Goal: Task Accomplishment & Management: Manage account settings

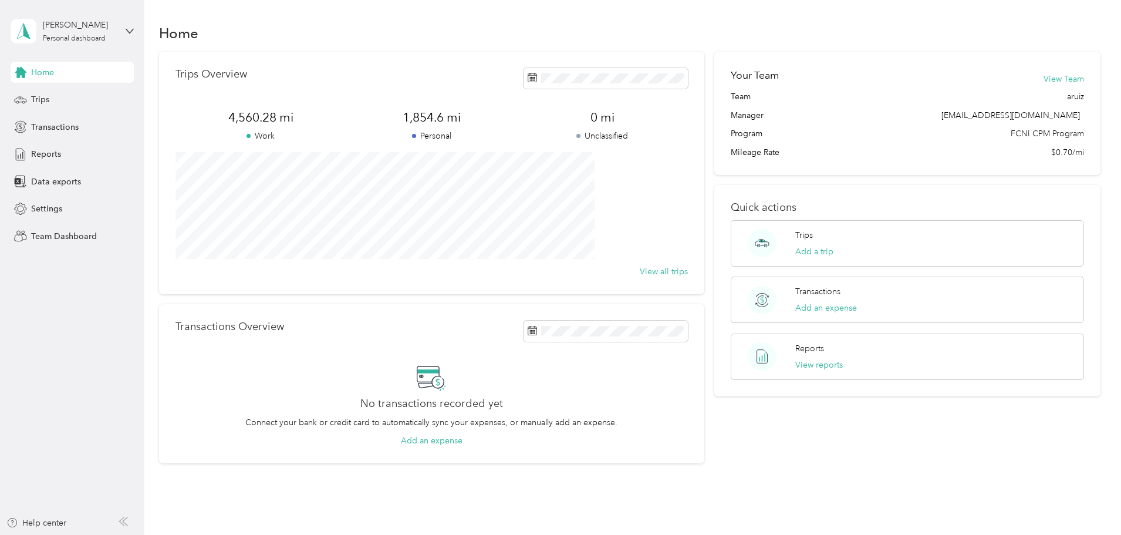
click at [117, 36] on div "[PERSON_NAME] Personal dashboard" at bounding box center [72, 31] width 123 height 41
click at [79, 102] on div "Team dashboard" at bounding box center [134, 95] width 231 height 21
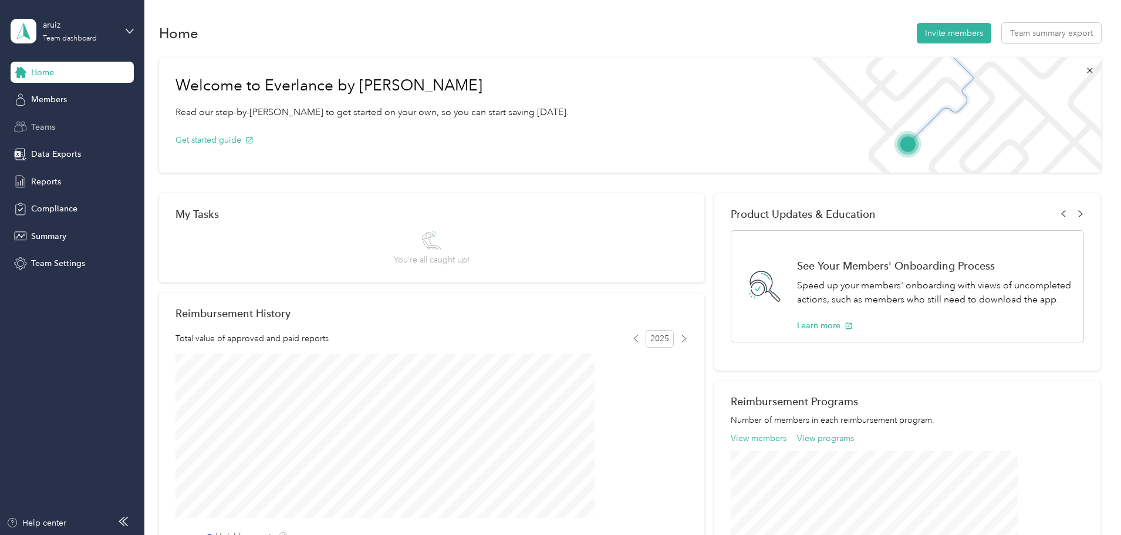
click at [45, 124] on span "Teams" at bounding box center [43, 127] width 24 height 12
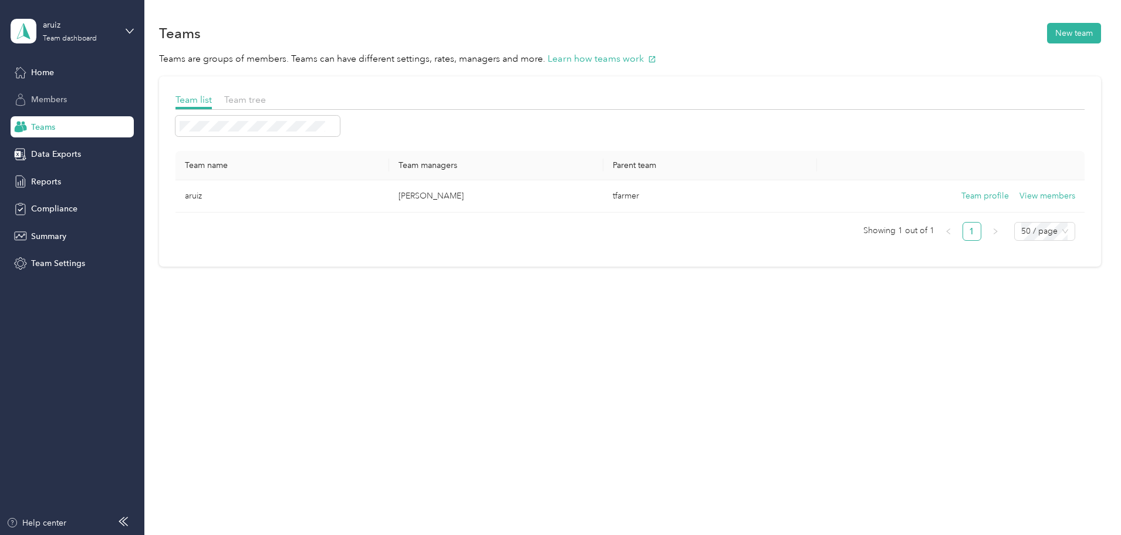
click at [44, 97] on span "Members" at bounding box center [49, 99] width 36 height 12
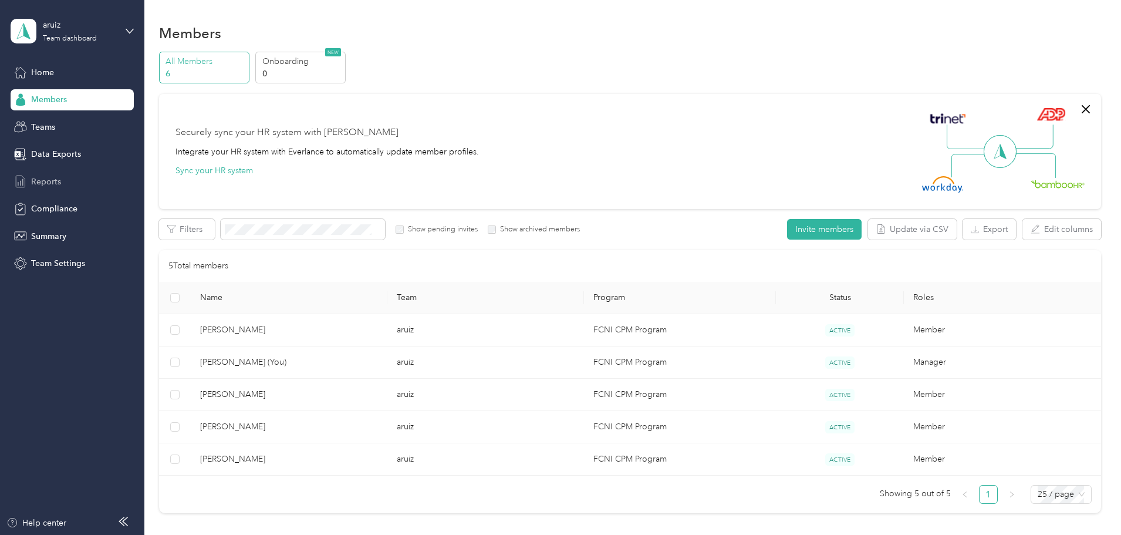
click at [57, 177] on span "Reports" at bounding box center [46, 181] width 30 height 12
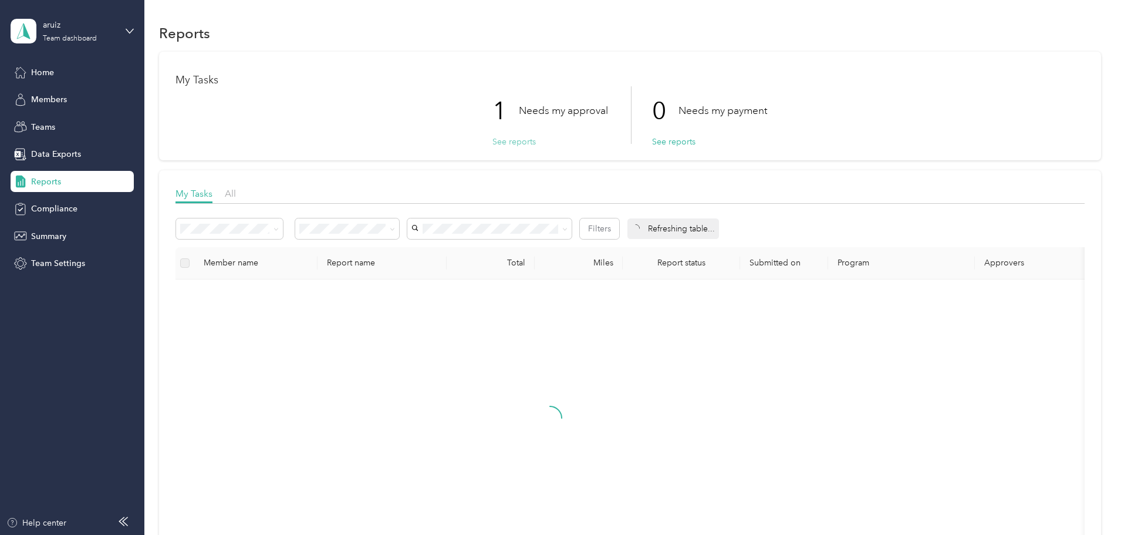
click at [515, 138] on button "See reports" at bounding box center [513, 142] width 43 height 12
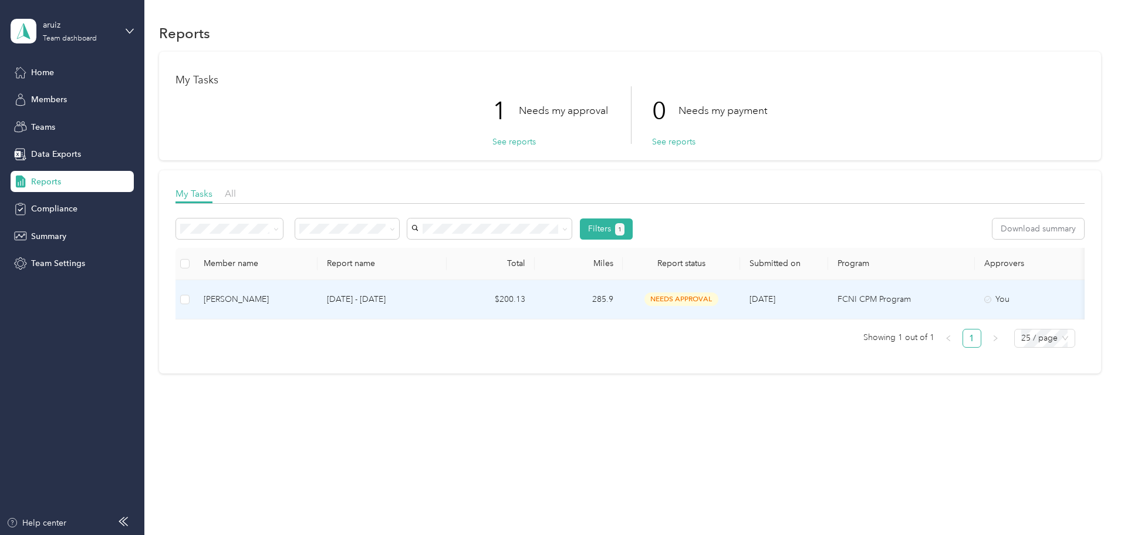
click at [308, 301] on div "[PERSON_NAME]" at bounding box center [256, 299] width 104 height 13
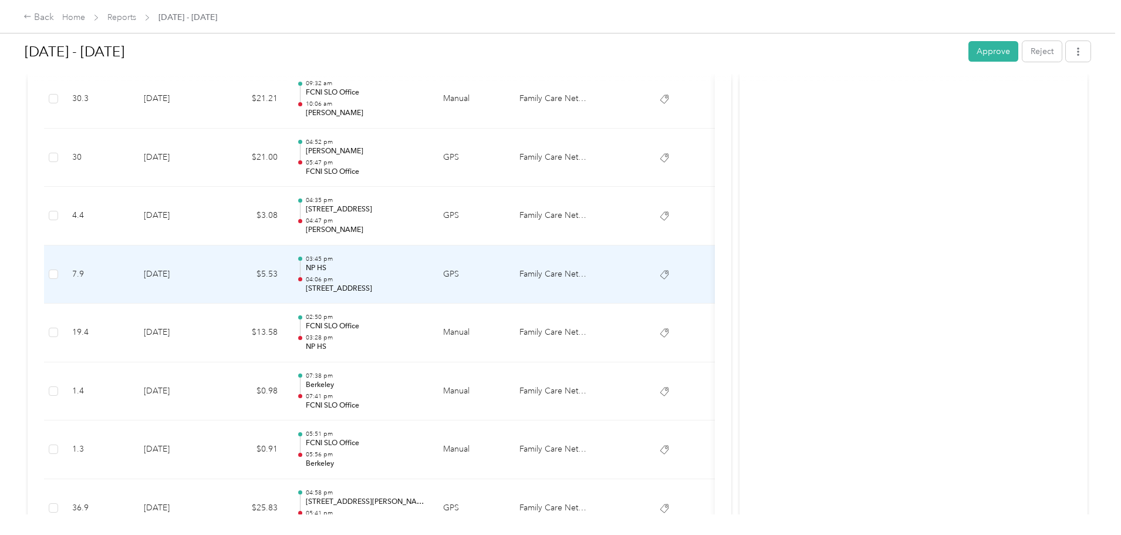
scroll to position [587, 0]
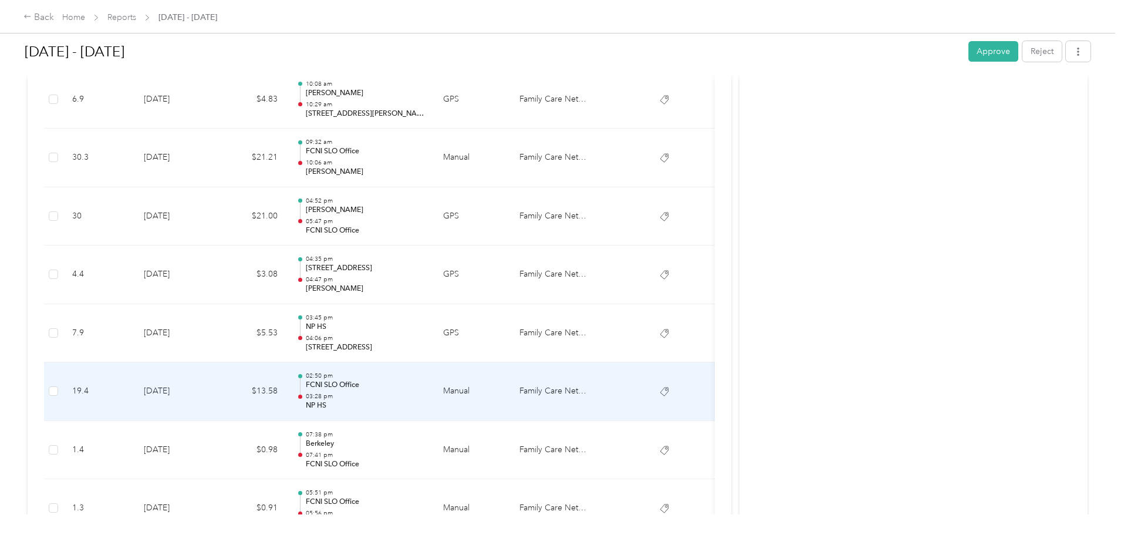
click at [424, 376] on p "02:50 pm" at bounding box center [365, 375] width 119 height 8
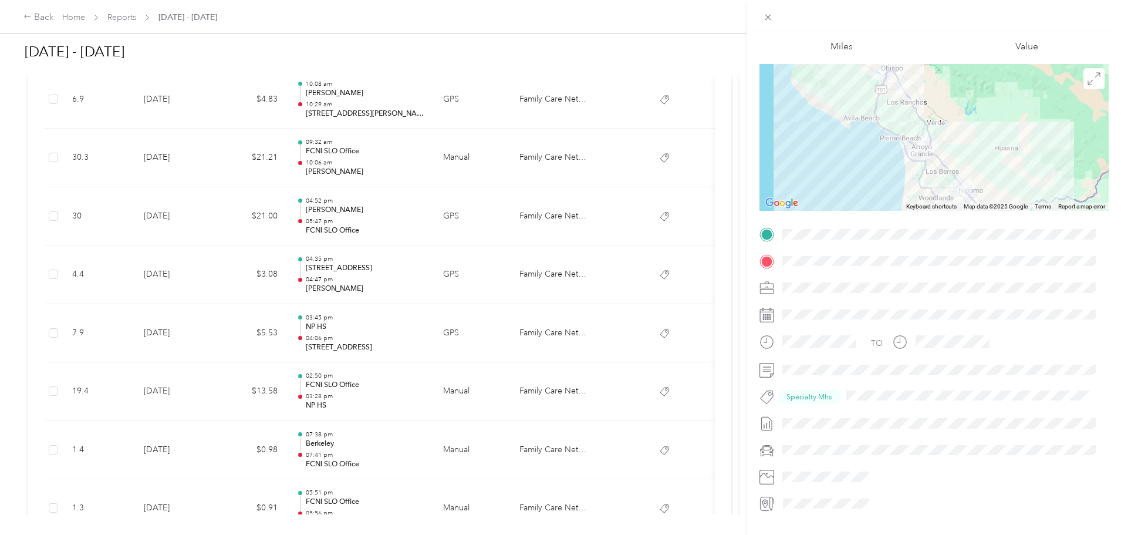
scroll to position [59, 0]
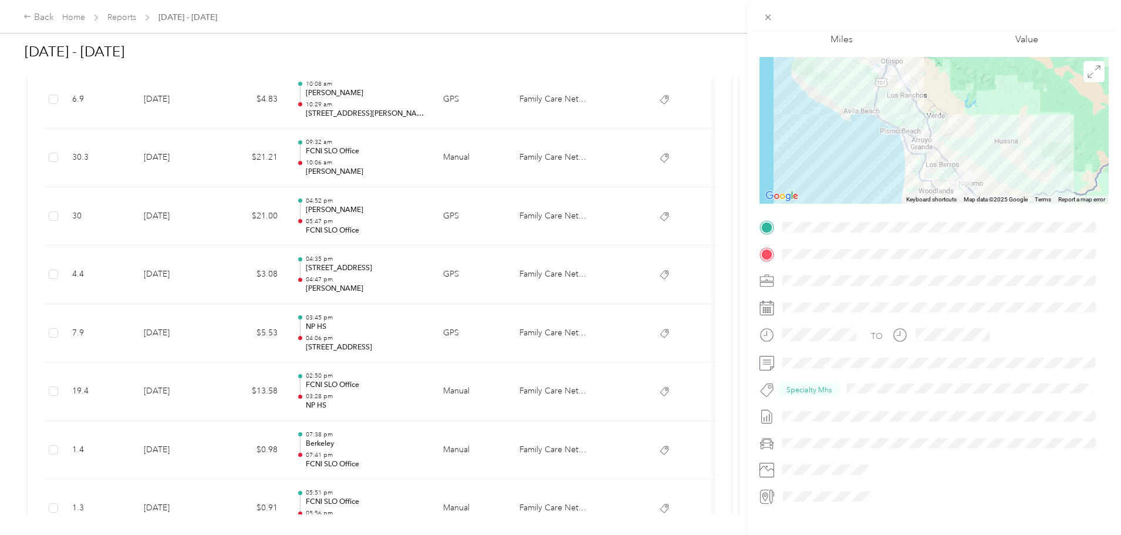
click at [475, 344] on div "Trip details This trip cannot be edited because it is either under review, appr…" at bounding box center [560, 267] width 1121 height 535
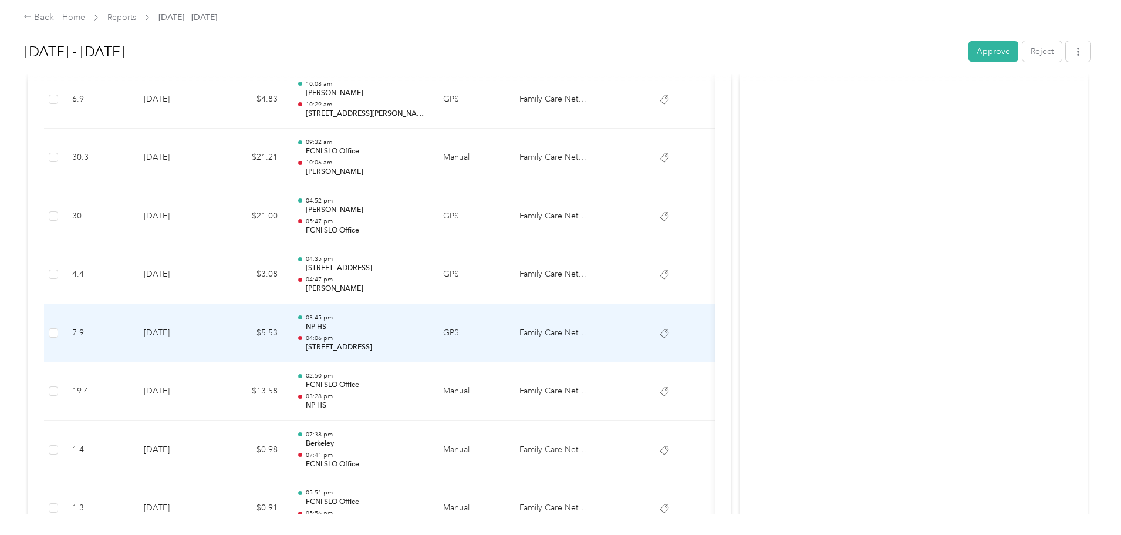
click at [424, 344] on p "[STREET_ADDRESS]" at bounding box center [365, 347] width 119 height 11
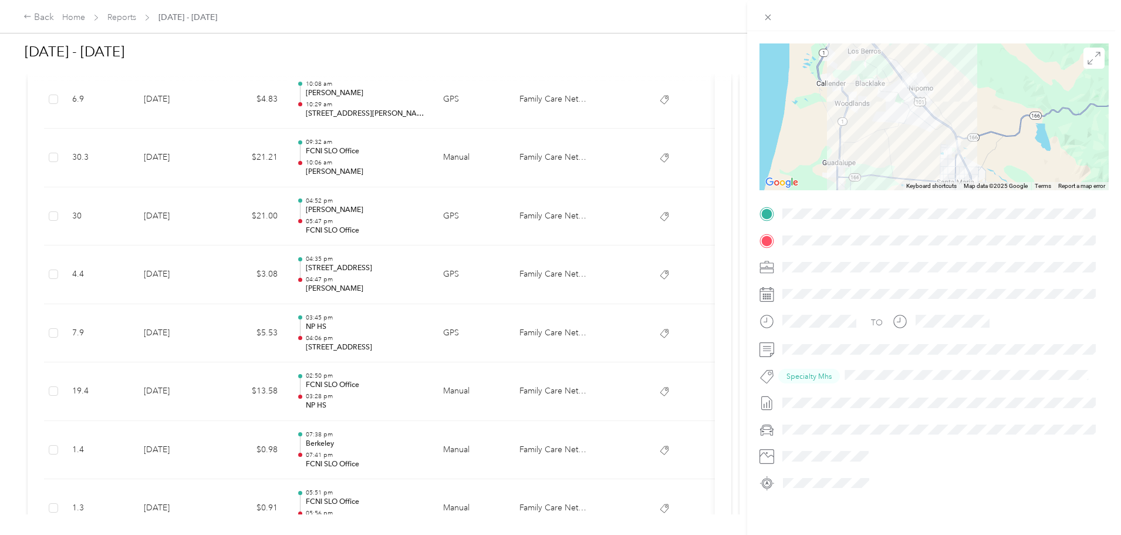
scroll to position [81, 0]
click at [464, 332] on div "Trip details This trip cannot be edited because it is either under review, appr…" at bounding box center [560, 267] width 1121 height 535
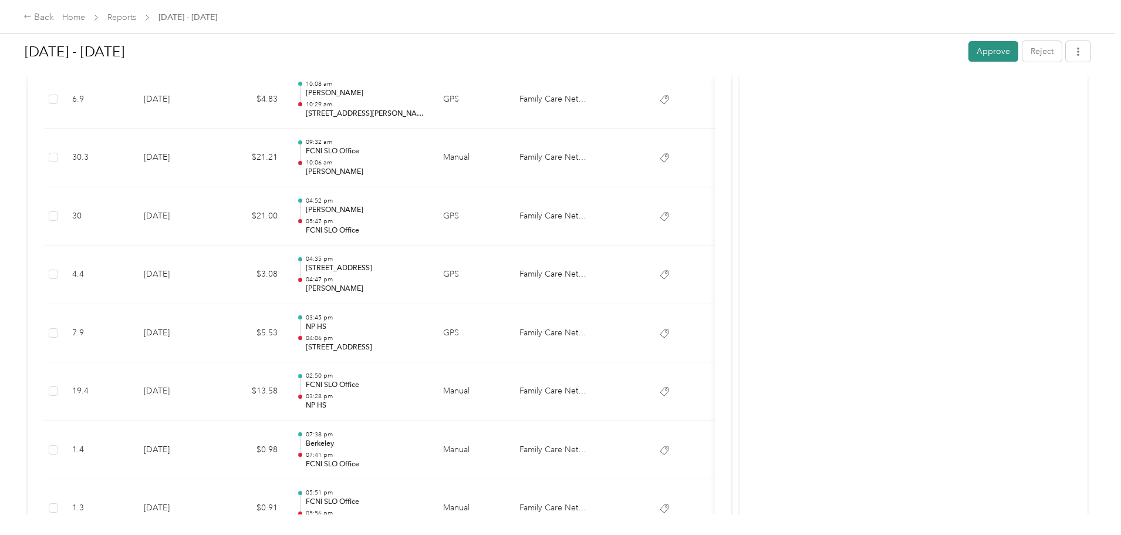
click at [968, 59] on button "Approve" at bounding box center [993, 51] width 50 height 21
click at [54, 18] on div "Back" at bounding box center [38, 18] width 31 height 14
